Goal: Information Seeking & Learning: Learn about a topic

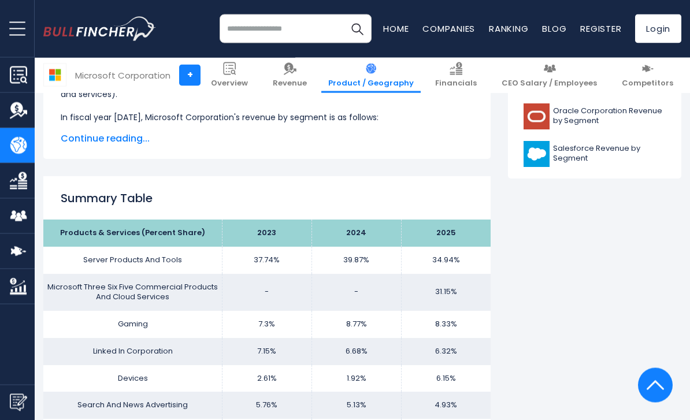
scroll to position [633, 0]
click at [289, 41] on input "search" at bounding box center [296, 28] width 152 height 29
type input "******"
click at [353, 28] on button "Search" at bounding box center [357, 28] width 29 height 29
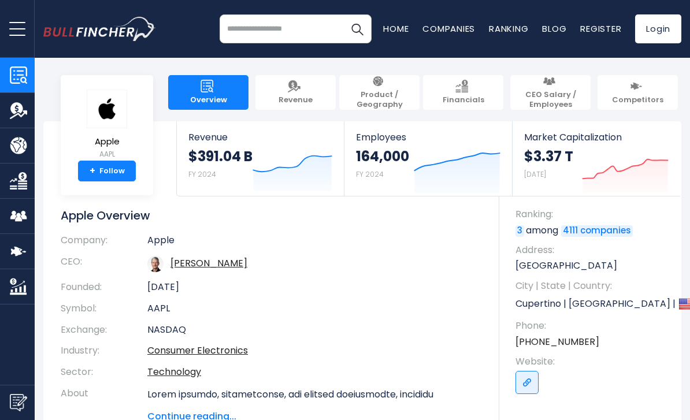
click at [19, 149] on img "Company Product/Geography" at bounding box center [18, 145] width 17 height 17
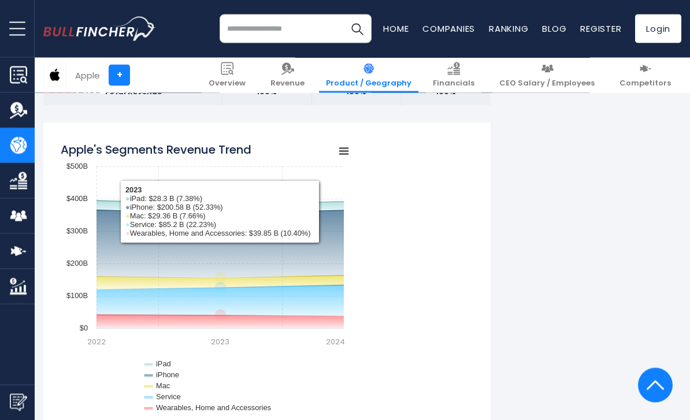
scroll to position [937, 0]
